Goal: Task Accomplishment & Management: Complete application form

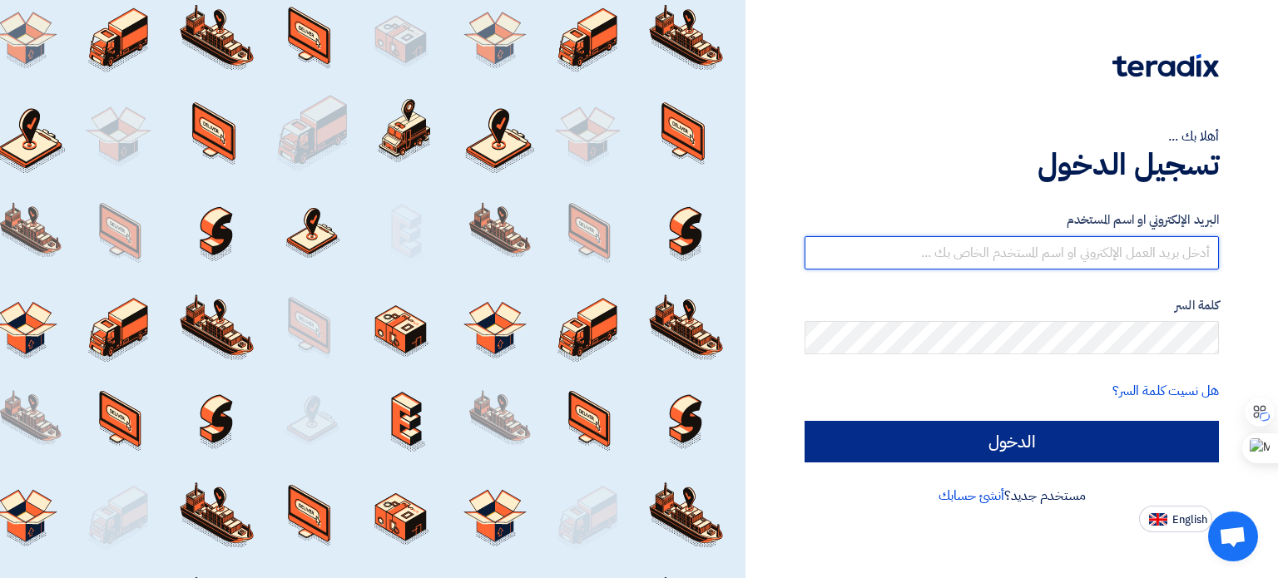
type input "[PERSON_NAME][EMAIL_ADDRESS][DOMAIN_NAME]"
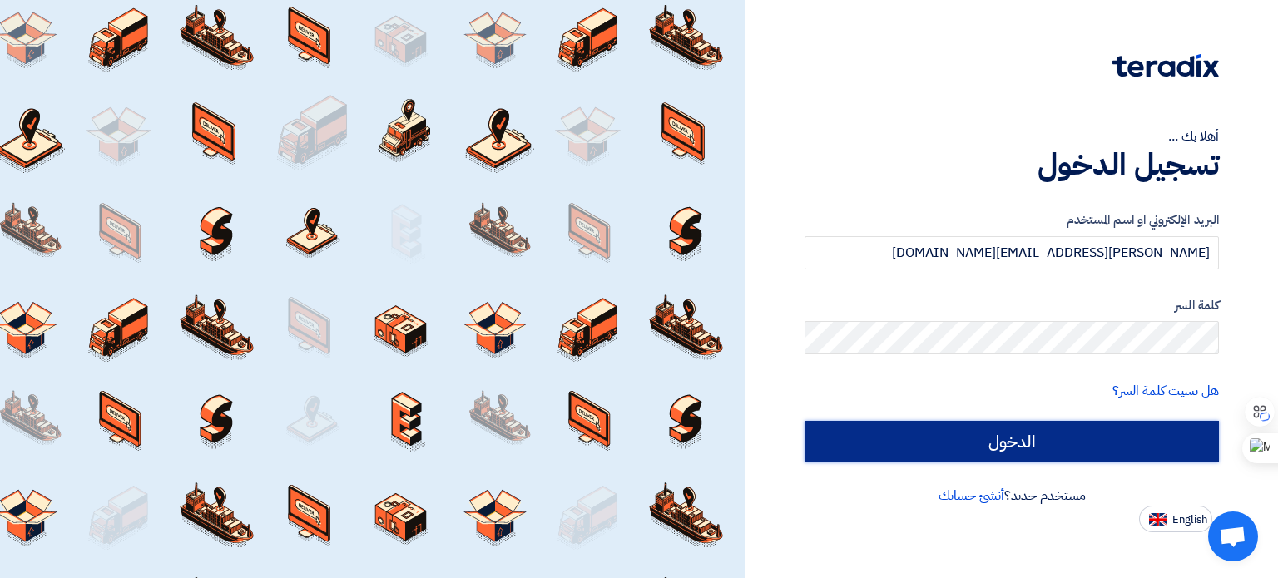
click at [1041, 441] on input "الدخول" at bounding box center [1012, 442] width 414 height 42
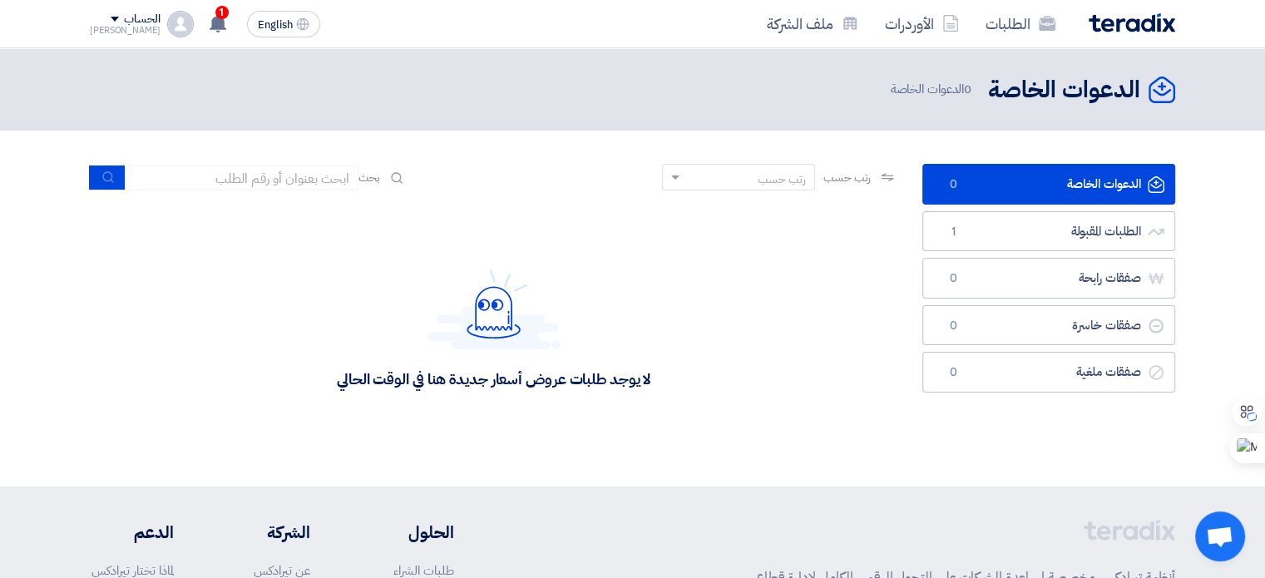
click at [747, 176] on div "رتب حسب" at bounding box center [749, 177] width 131 height 21
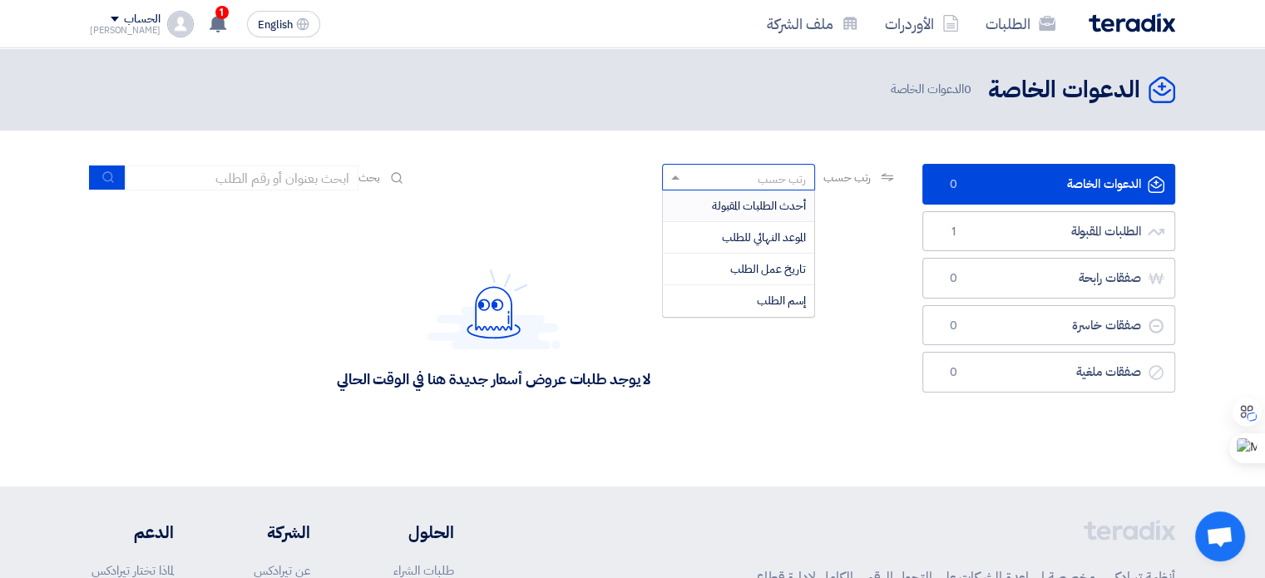
click at [777, 126] on header "الدعوات الخاصة الدعوات الخاصة 0 الدعوات الخاصة" at bounding box center [632, 89] width 1265 height 82
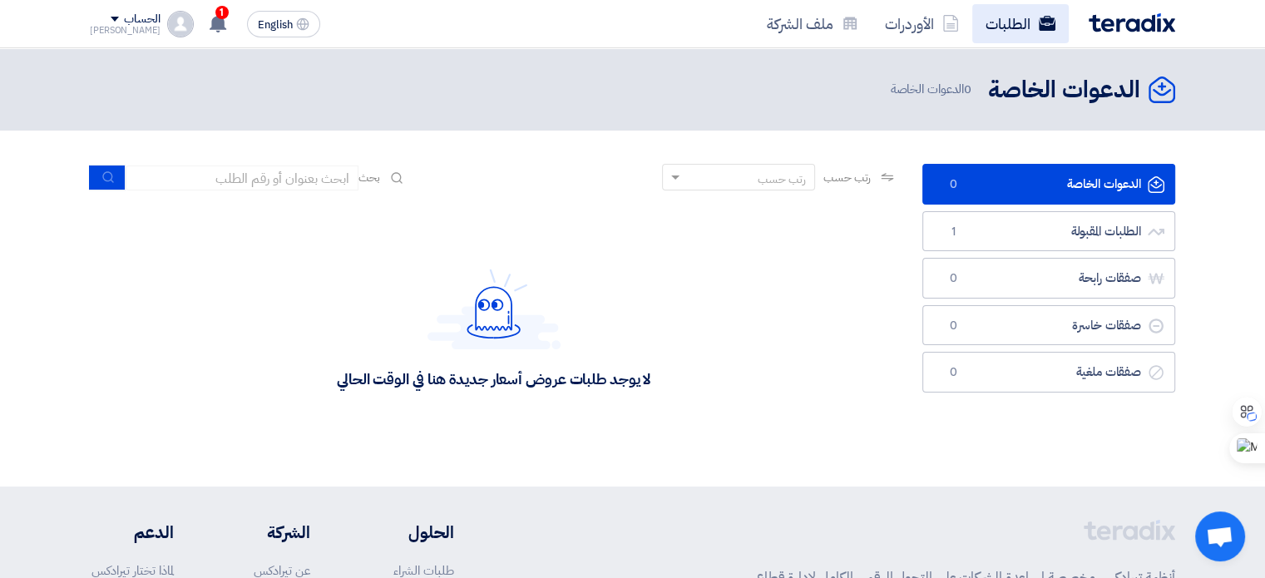
click at [1047, 17] on use at bounding box center [1047, 23] width 17 height 15
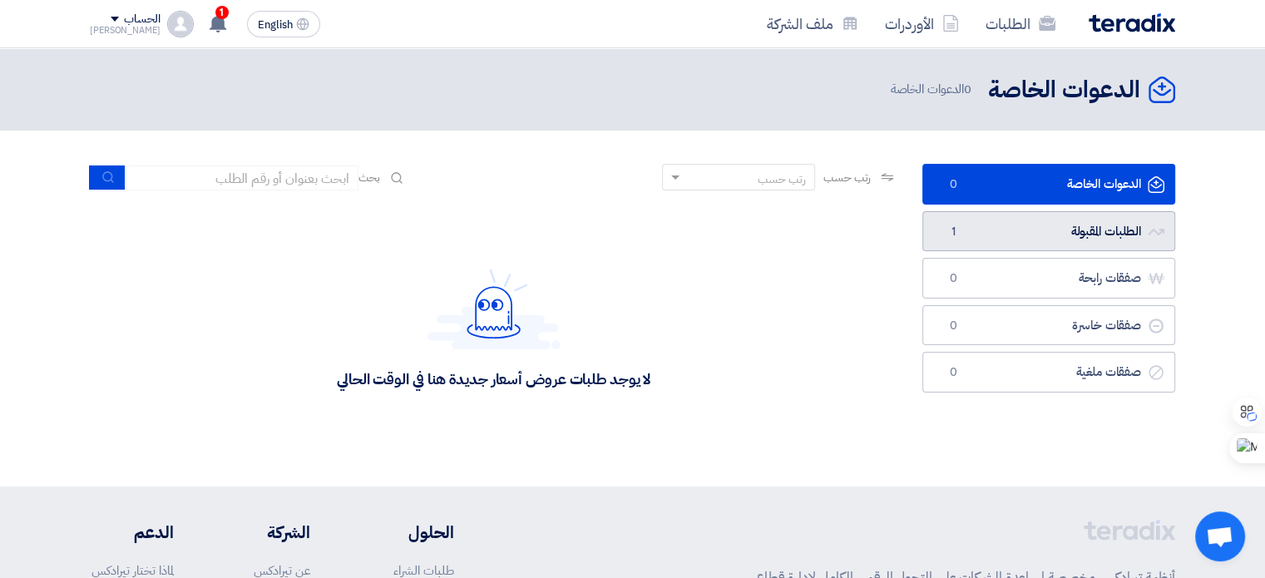
click at [1048, 225] on link "الطلبات المقبولة الطلبات المقبولة 1" at bounding box center [1049, 231] width 253 height 41
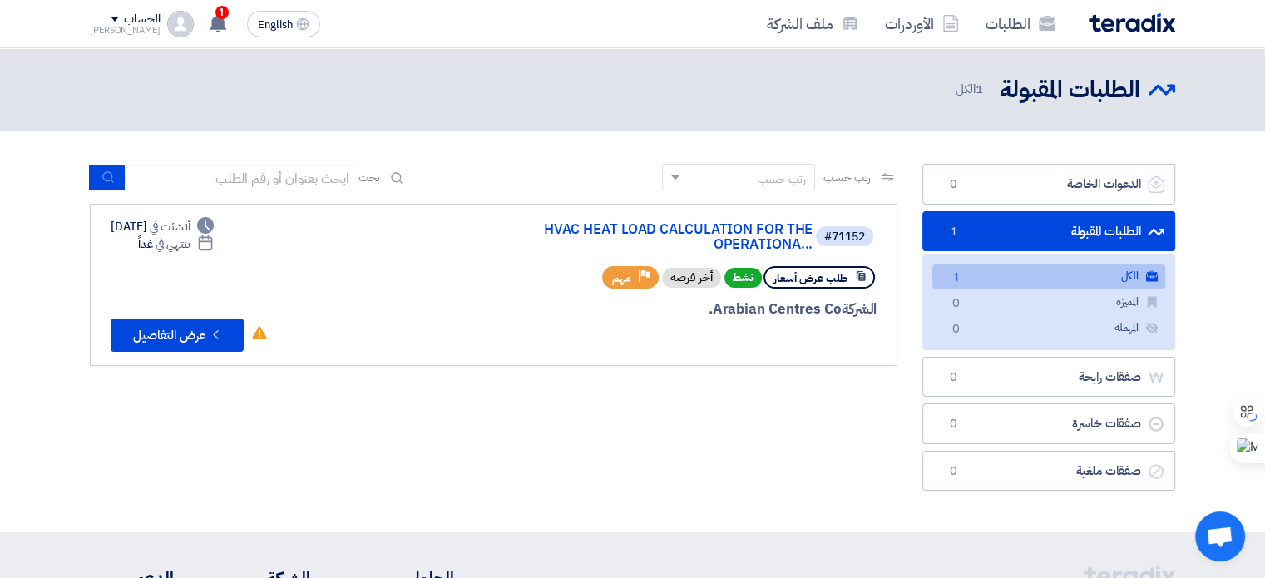
click at [429, 97] on div "الطلبات المقبولة الطلبات المقبولة 1 الكل" at bounding box center [633, 89] width 1086 height 32
click at [1028, 142] on section "الدعوات الخاصة الدعوات الخاصة 0 الطلبات المقبولة الطلبات المقبولة 1 الكل الكل 1…" at bounding box center [632, 332] width 1265 height 402
click at [702, 22] on div "الطلبات الأوردرات ملف الشركة" at bounding box center [849, 23] width 651 height 39
click at [531, 434] on div "رتب حسب رتب حسب بحث مجال الطلب مسؤول المشتريات نوع الطلب" at bounding box center [493, 331] width 833 height 335
click at [743, 442] on div "رتب حسب رتب حسب بحث مجال الطلب مسؤول المشتريات نوع الطلب" at bounding box center [493, 331] width 833 height 335
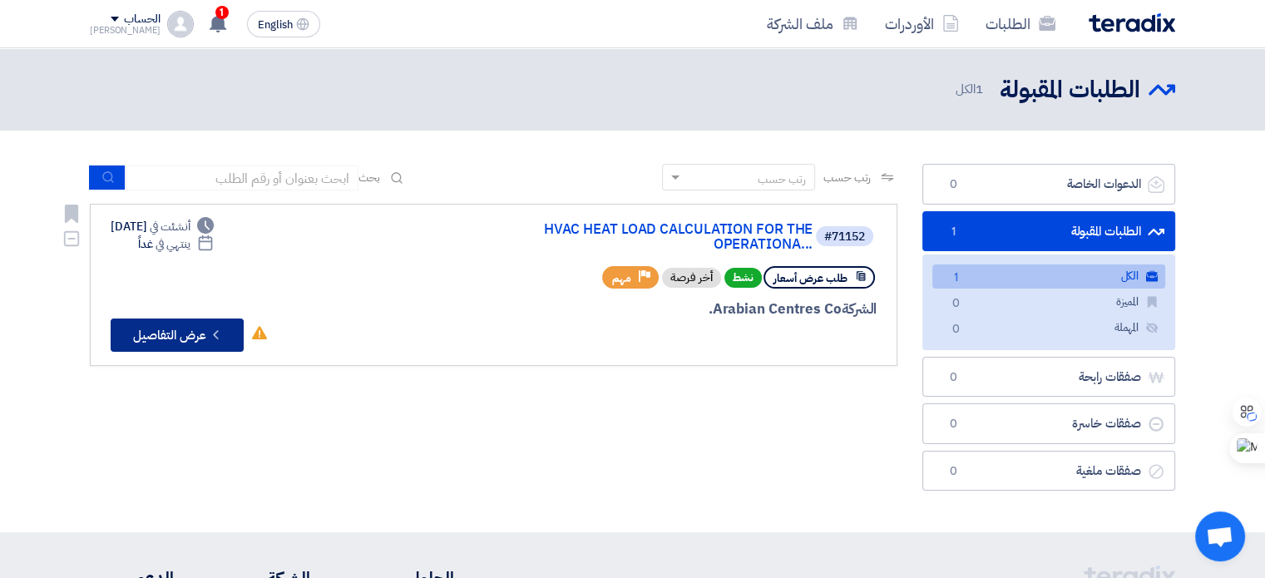
click at [184, 329] on button "Check details عرض التفاصيل" at bounding box center [177, 335] width 133 height 33
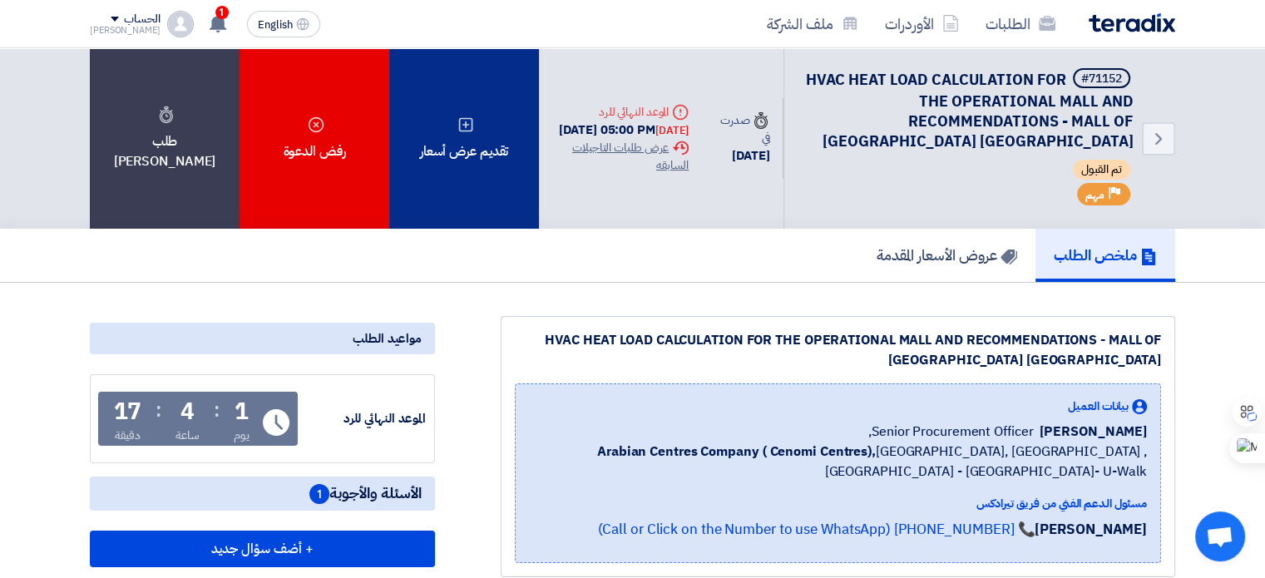
click at [479, 169] on div "تقديم عرض أسعار" at bounding box center [464, 138] width 150 height 181
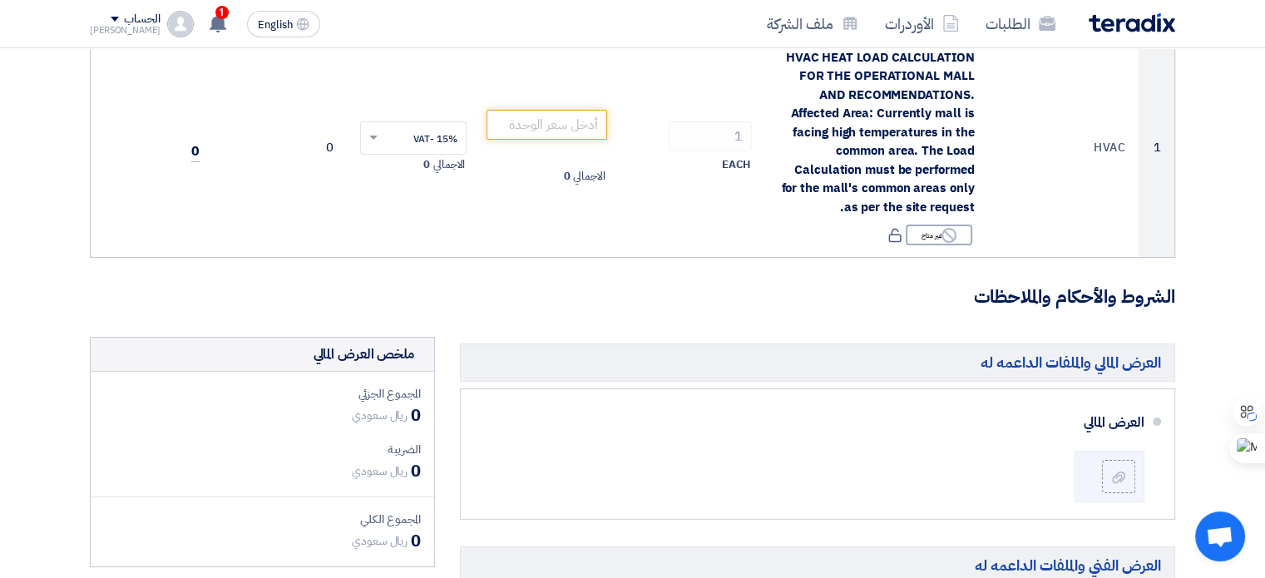
scroll to position [250, 0]
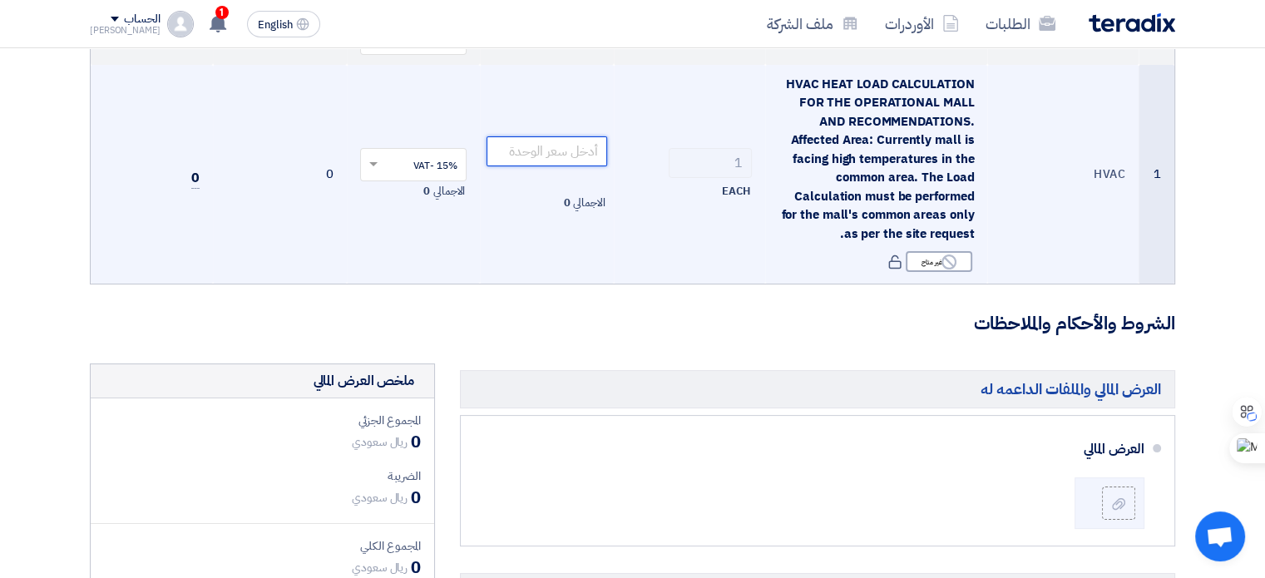
click at [542, 150] on input "number" at bounding box center [547, 151] width 121 height 30
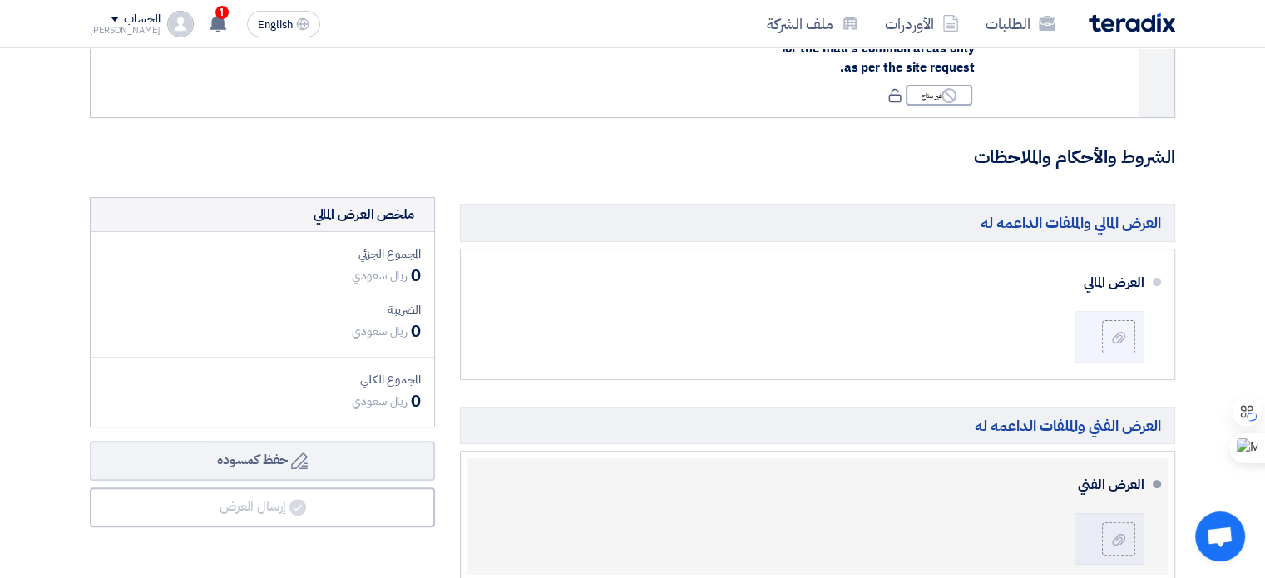
scroll to position [499, 0]
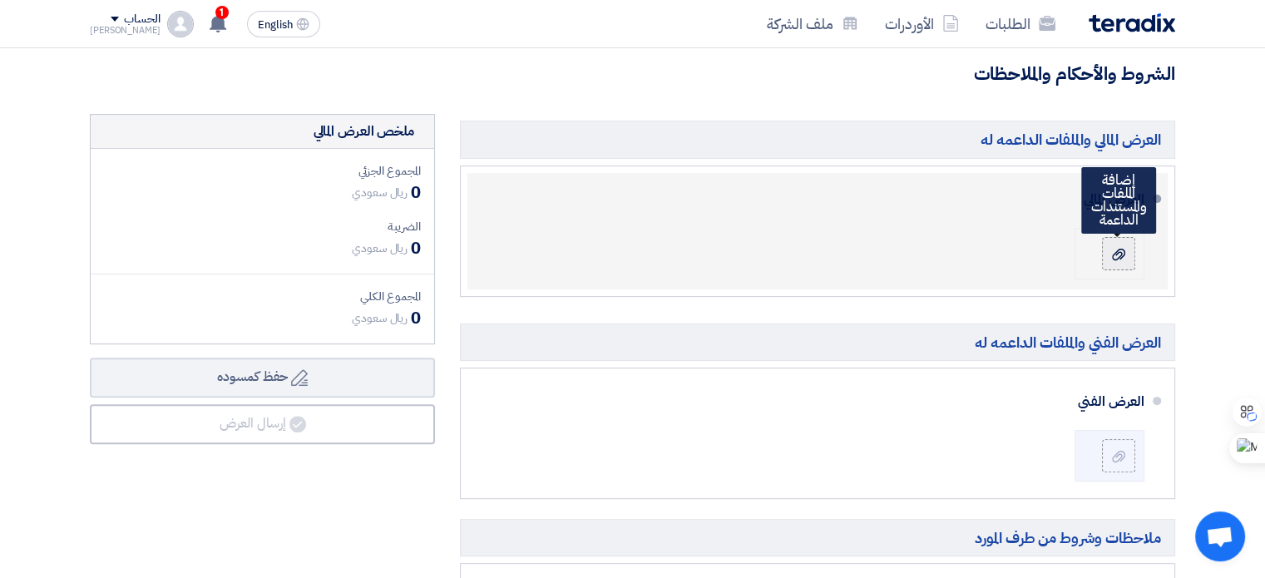
click at [1117, 259] on icon at bounding box center [1118, 254] width 13 height 13
click at [0, 0] on input "file" at bounding box center [0, 0] width 0 height 0
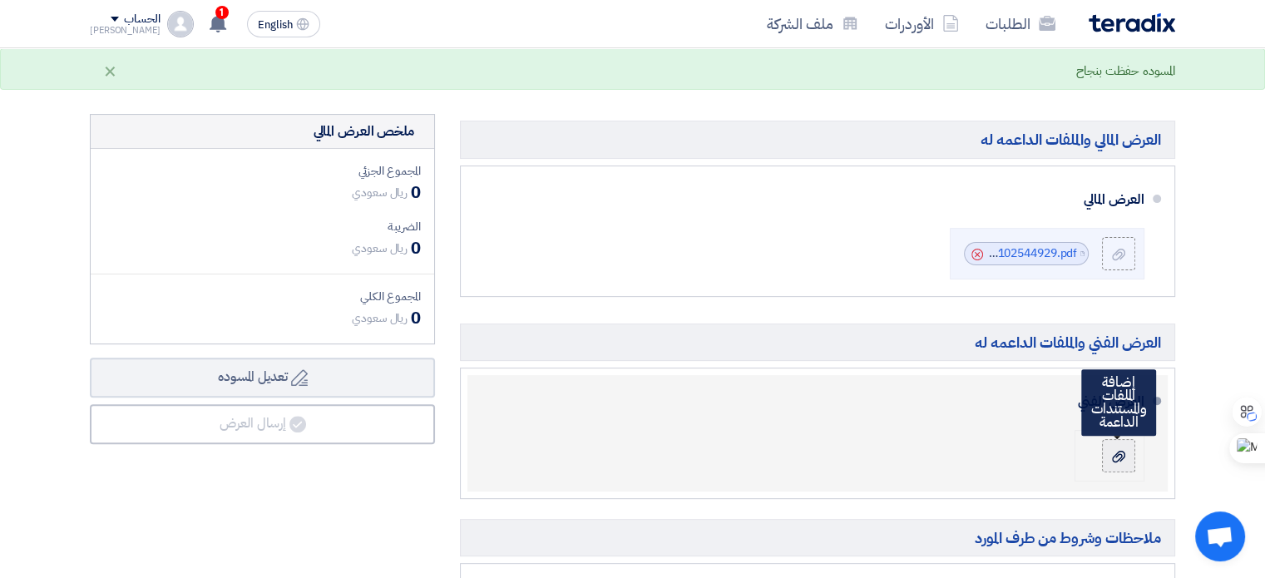
click at [1120, 450] on icon at bounding box center [1118, 456] width 13 height 13
click at [0, 0] on input "file" at bounding box center [0, 0] width 0 height 0
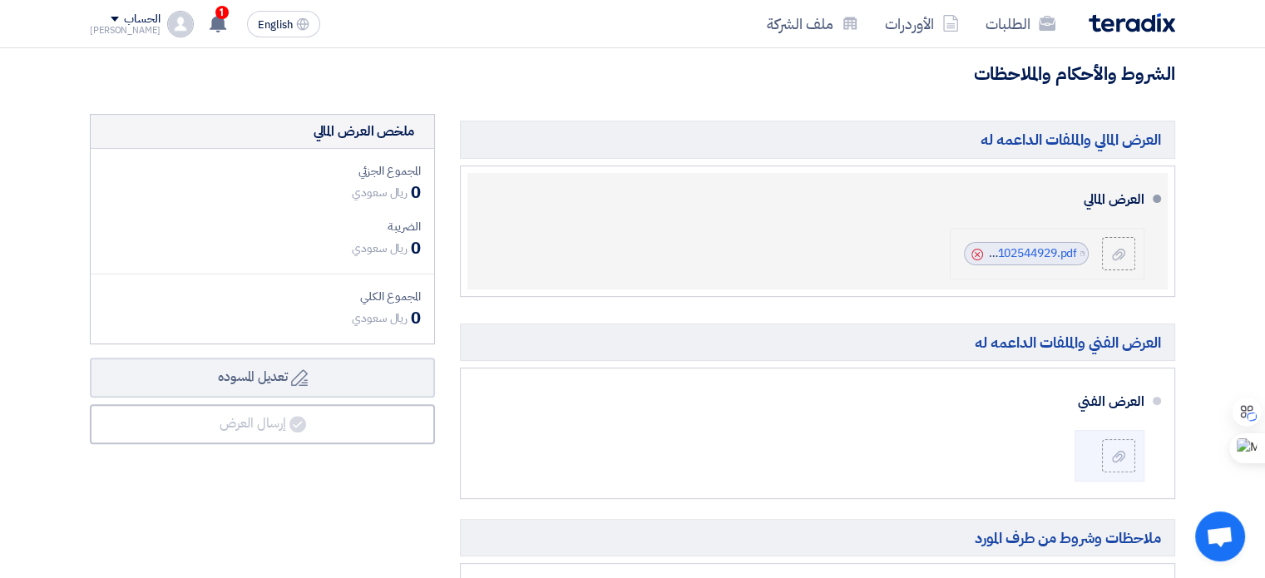
click at [976, 249] on icon "Cancel" at bounding box center [978, 255] width 12 height 12
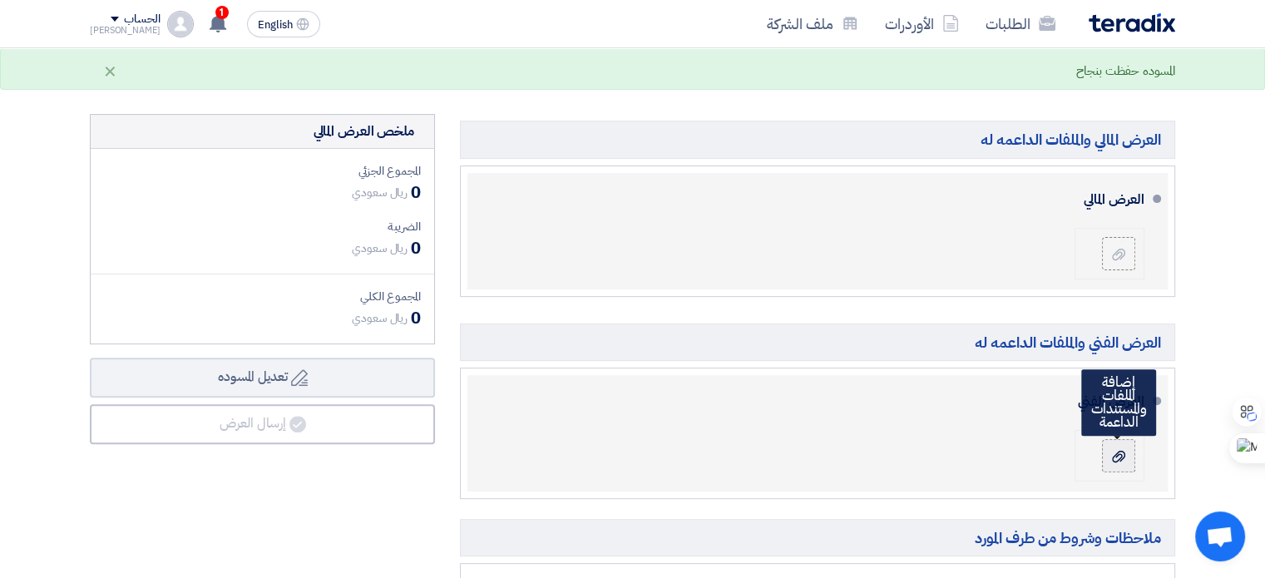
click at [1112, 458] on icon at bounding box center [1118, 456] width 13 height 13
click at [0, 0] on input "file" at bounding box center [0, 0] width 0 height 0
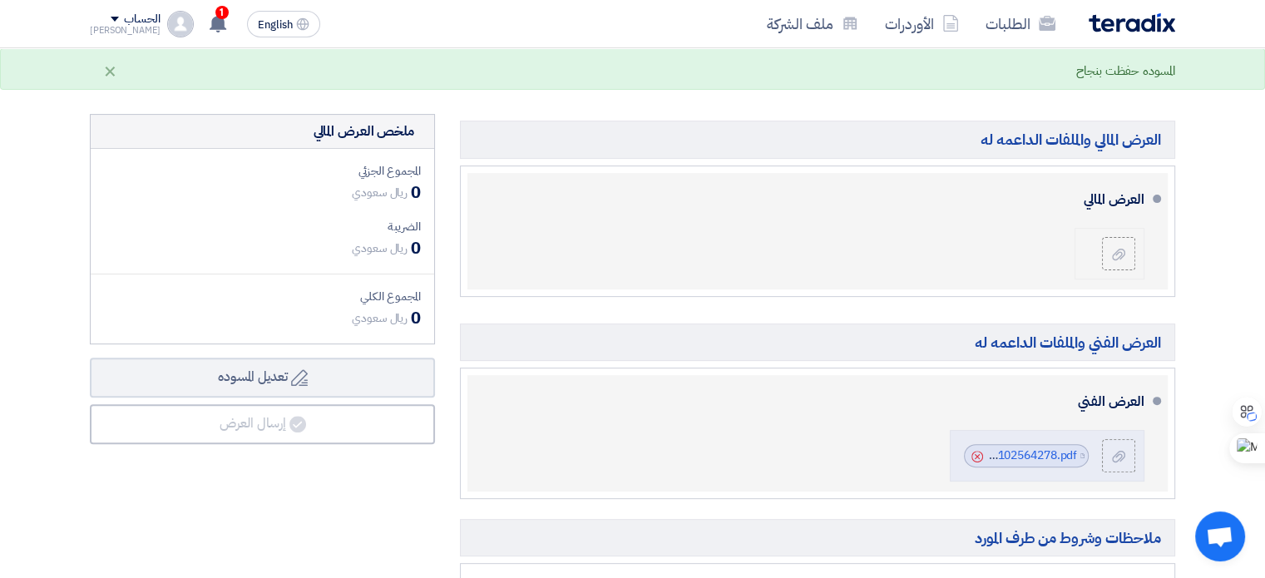
click at [979, 451] on use at bounding box center [978, 457] width 12 height 12
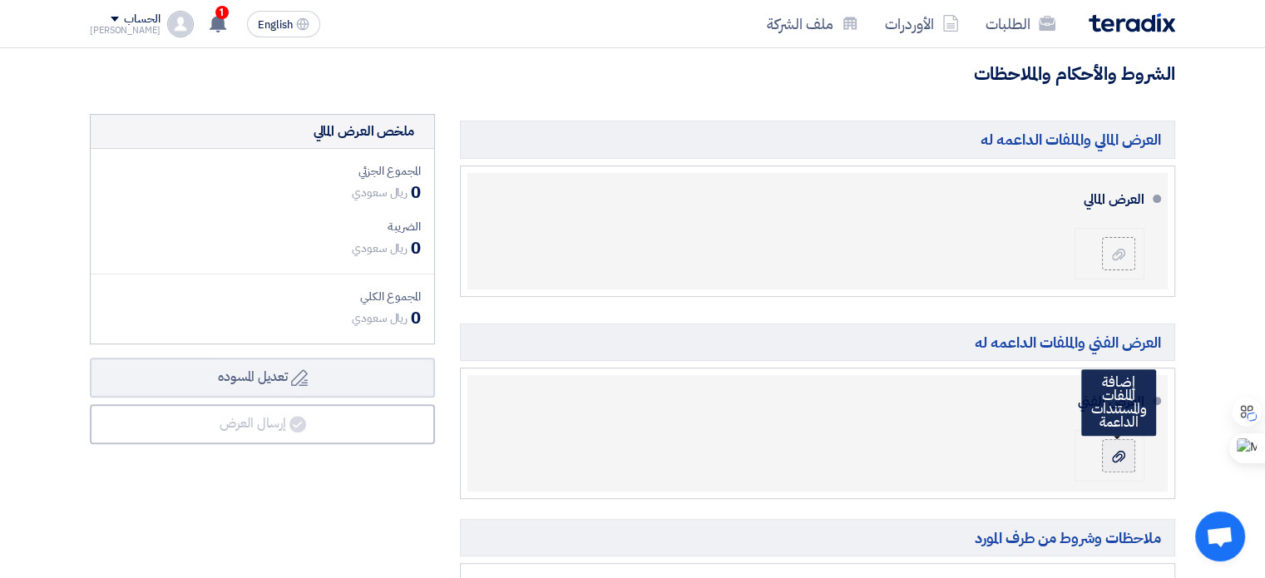
click at [1112, 453] on icon at bounding box center [1118, 456] width 13 height 13
click at [0, 0] on input "file" at bounding box center [0, 0] width 0 height 0
click at [1127, 464] on label at bounding box center [1118, 455] width 33 height 33
click at [0, 0] on input "file" at bounding box center [0, 0] width 0 height 0
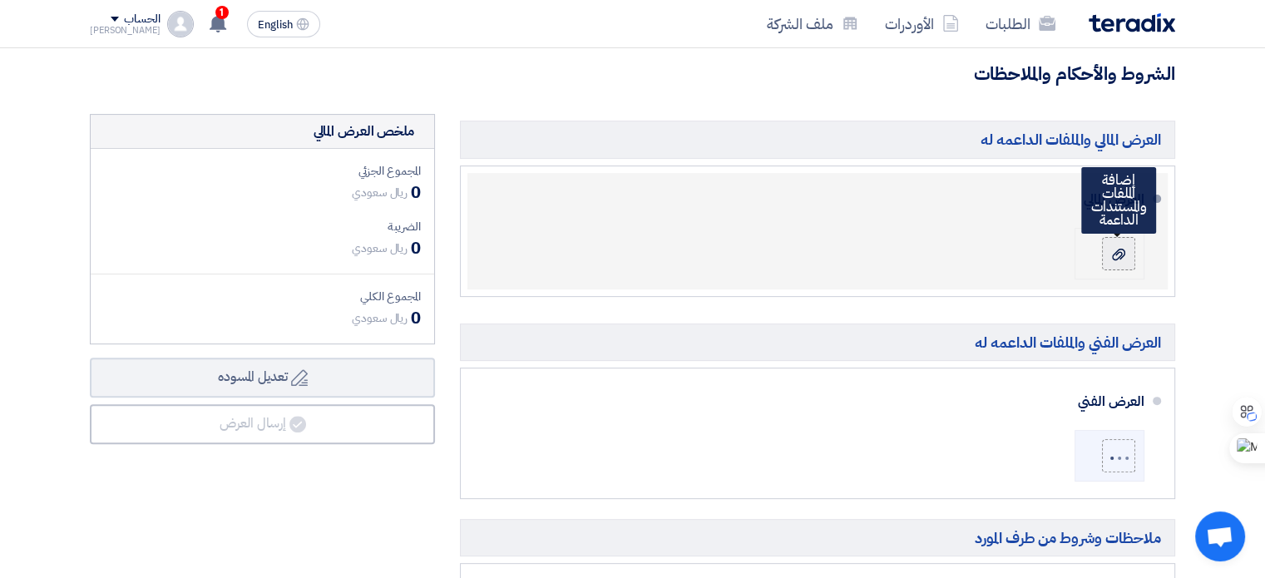
click at [1117, 260] on div at bounding box center [1119, 253] width 20 height 17
click at [0, 0] on input "file" at bounding box center [0, 0] width 0 height 0
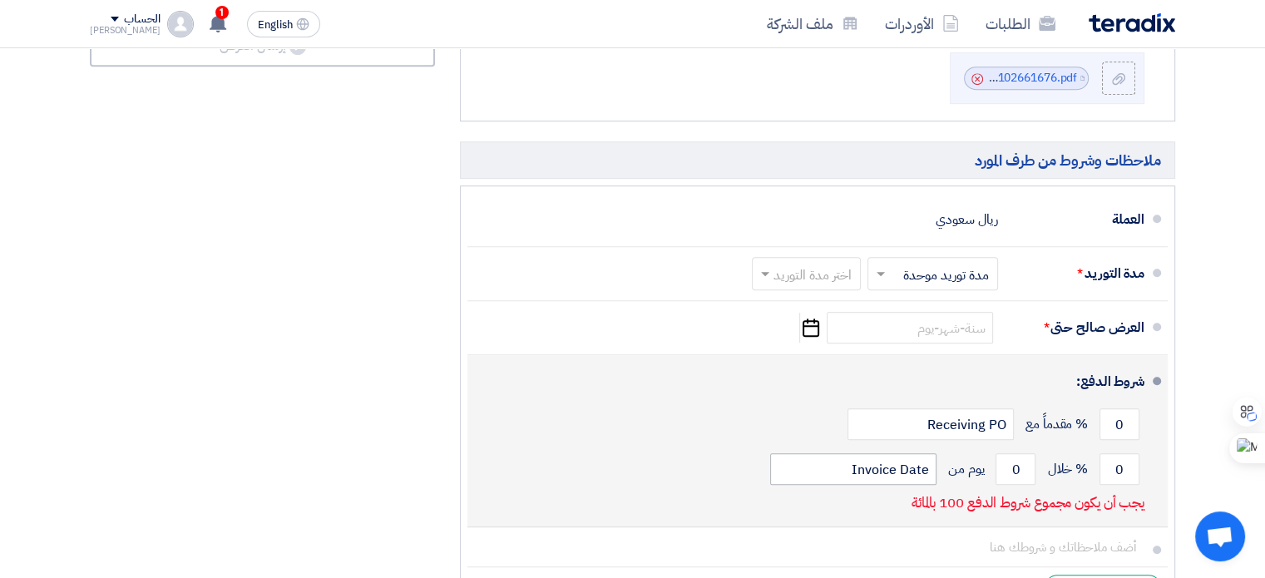
scroll to position [915, 0]
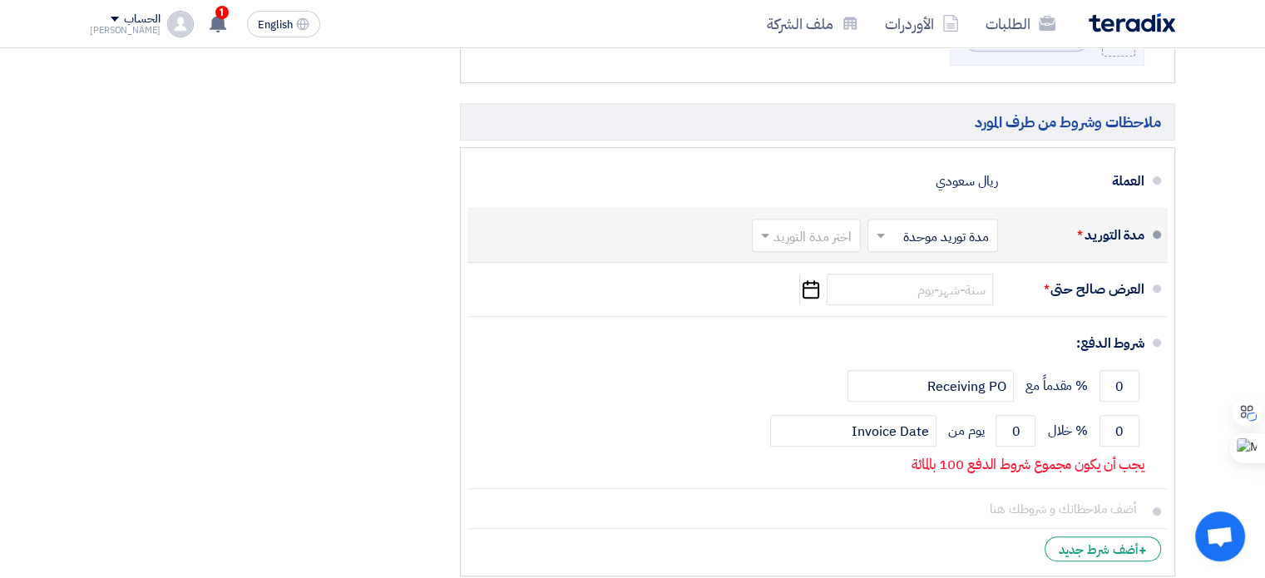
click at [840, 234] on input "text" at bounding box center [803, 237] width 101 height 24
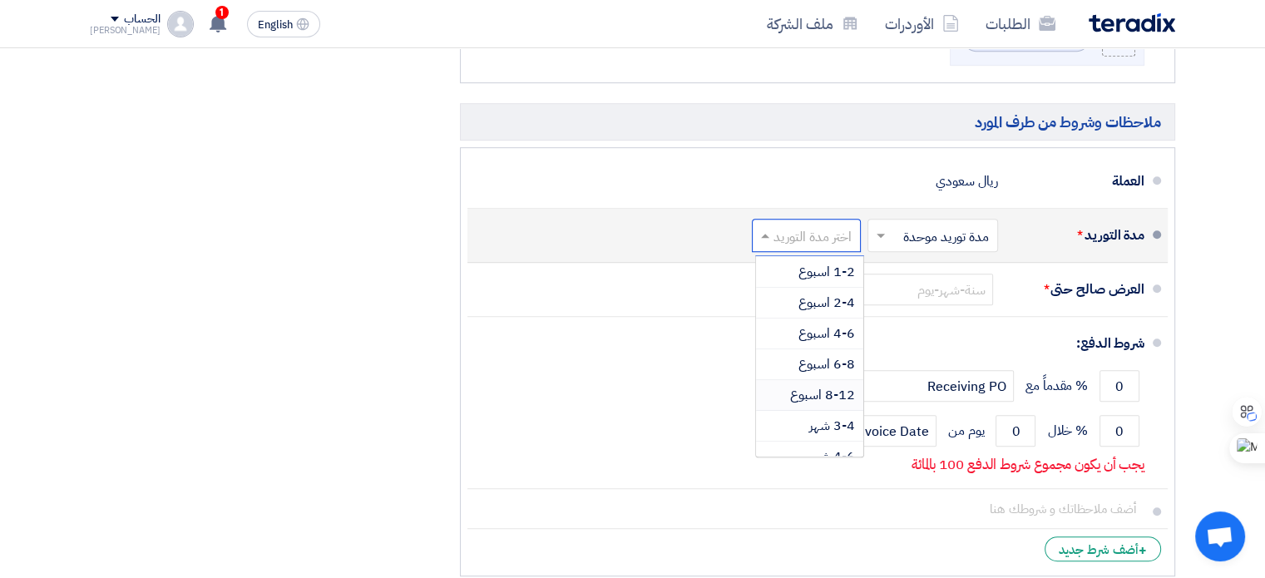
scroll to position [136, 0]
click at [837, 402] on span "6-12 شهر" at bounding box center [828, 412] width 54 height 20
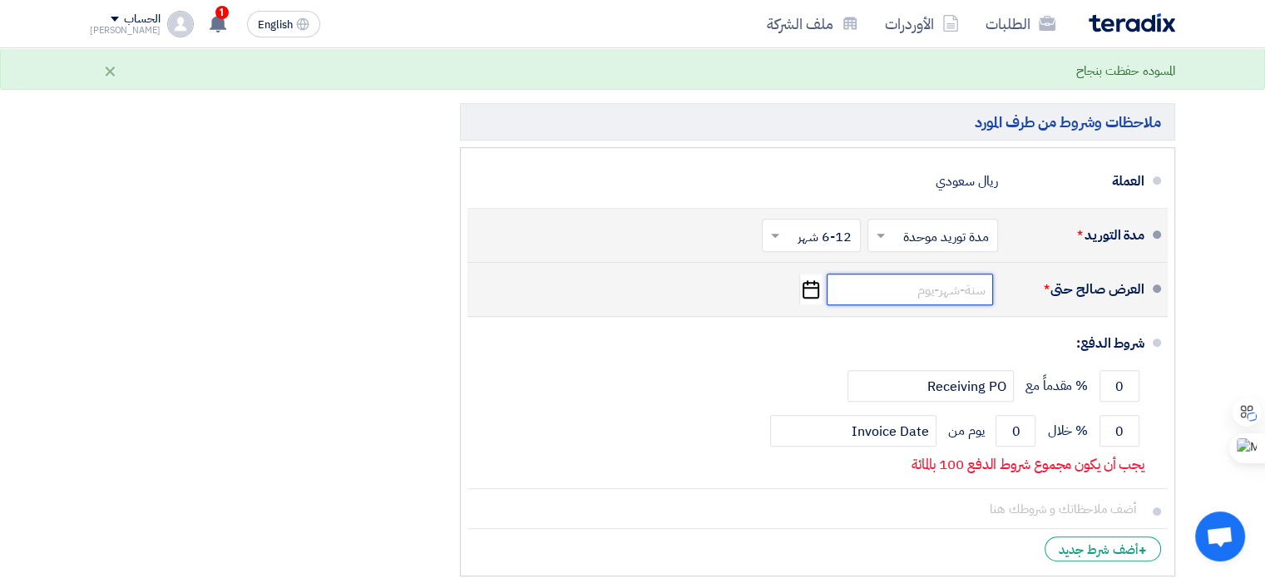
click at [969, 286] on input at bounding box center [910, 290] width 166 height 32
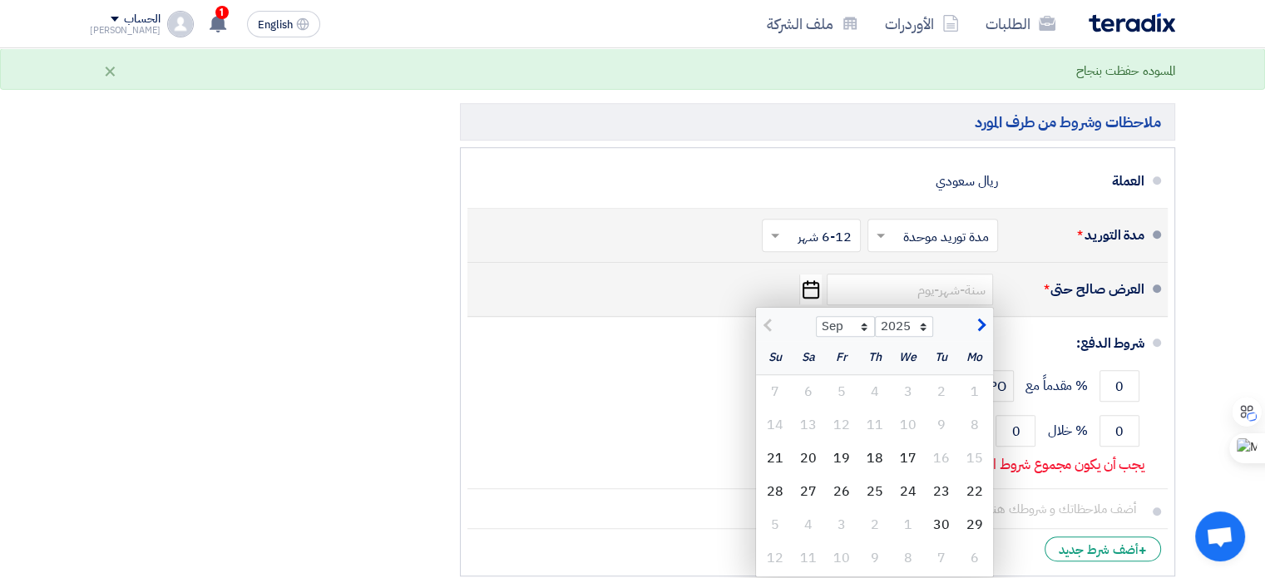
click at [979, 326] on span "button" at bounding box center [979, 326] width 9 height 18
select select "10"
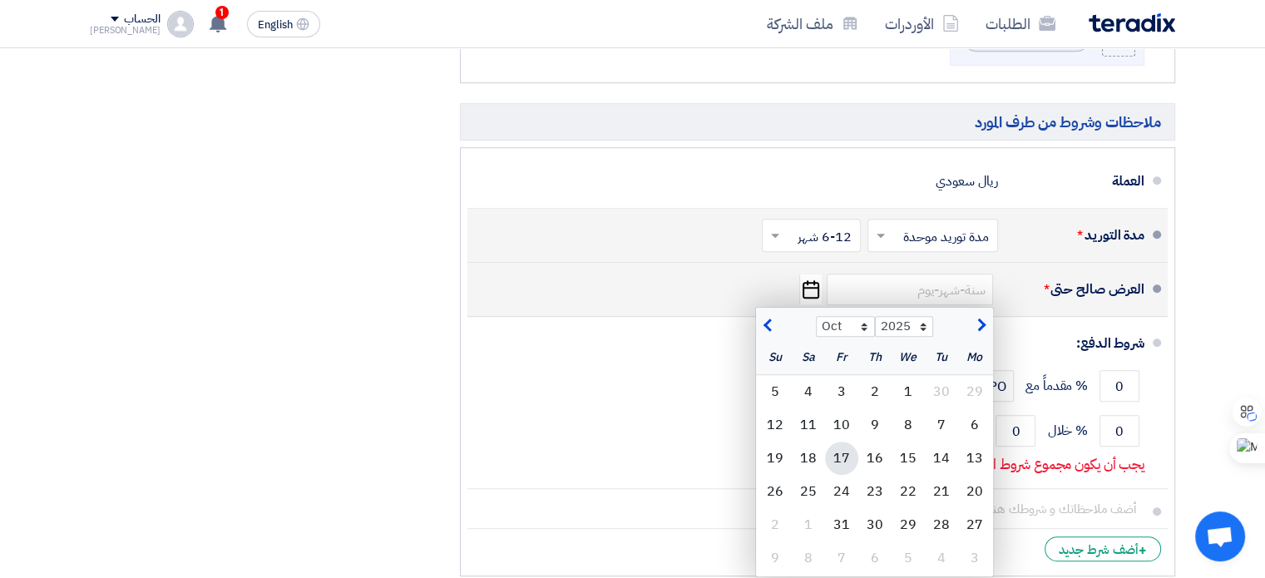
click at [839, 454] on div "17" at bounding box center [841, 458] width 33 height 33
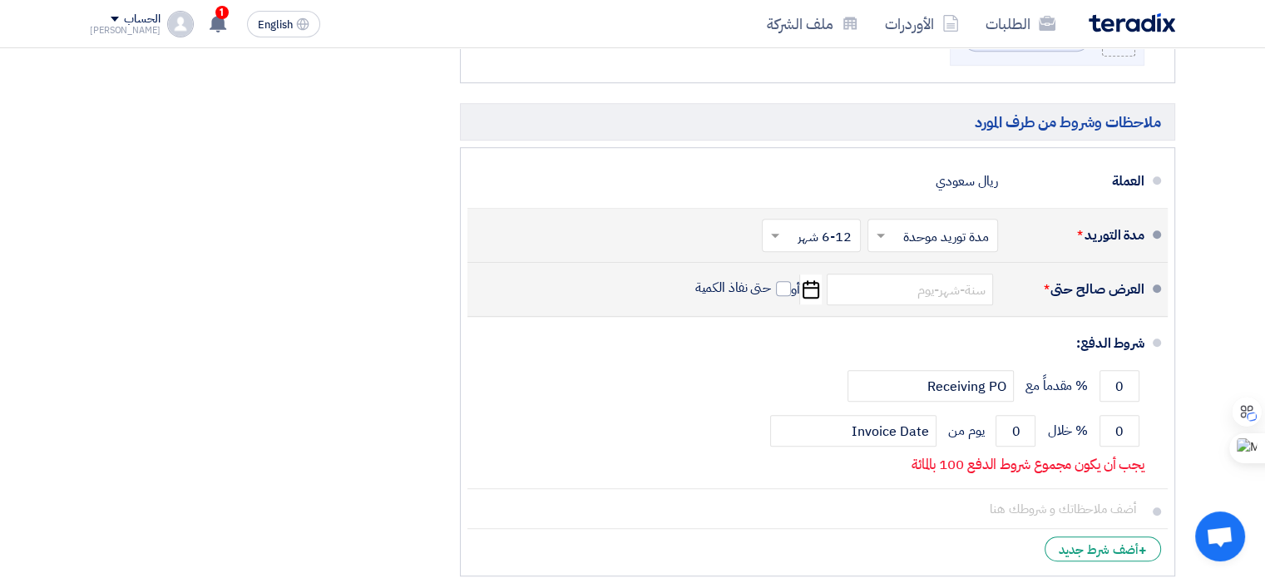
type input "[DATE]"
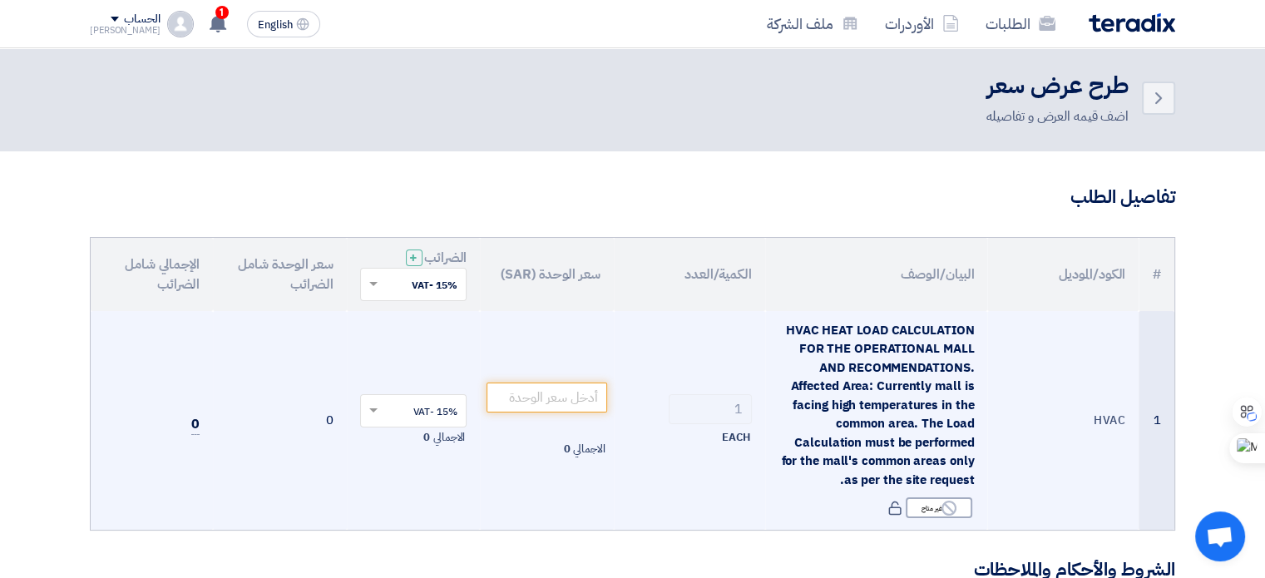
scroll to position [0, 0]
